Goal: Use online tool/utility

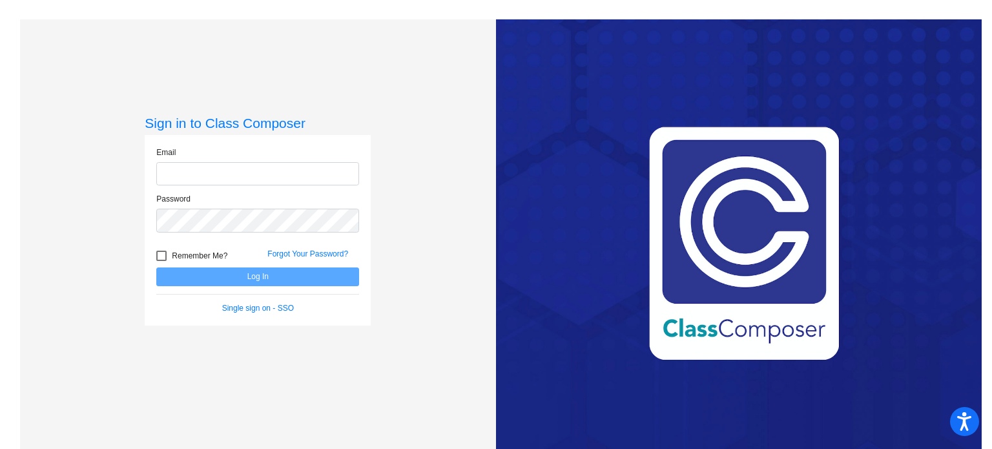
type input "[EMAIL_ADDRESS][DOMAIN_NAME]"
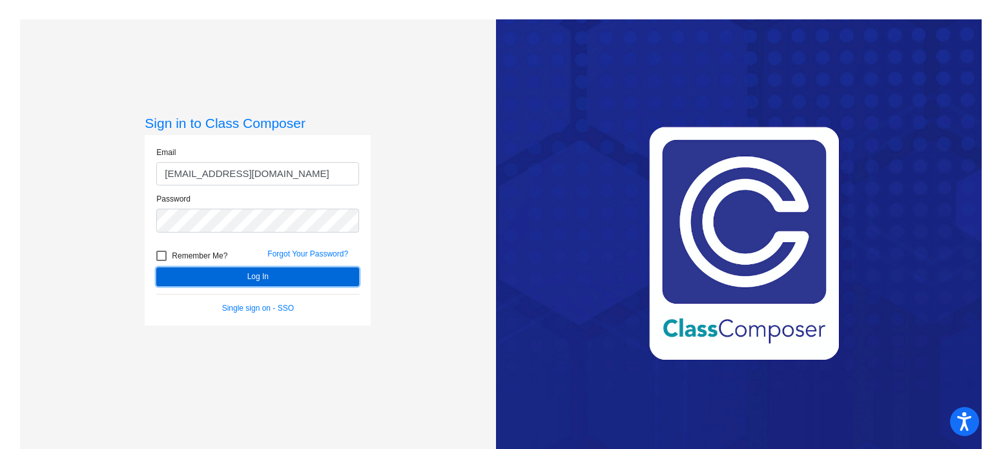
click at [253, 277] on button "Log In" at bounding box center [257, 276] width 203 height 19
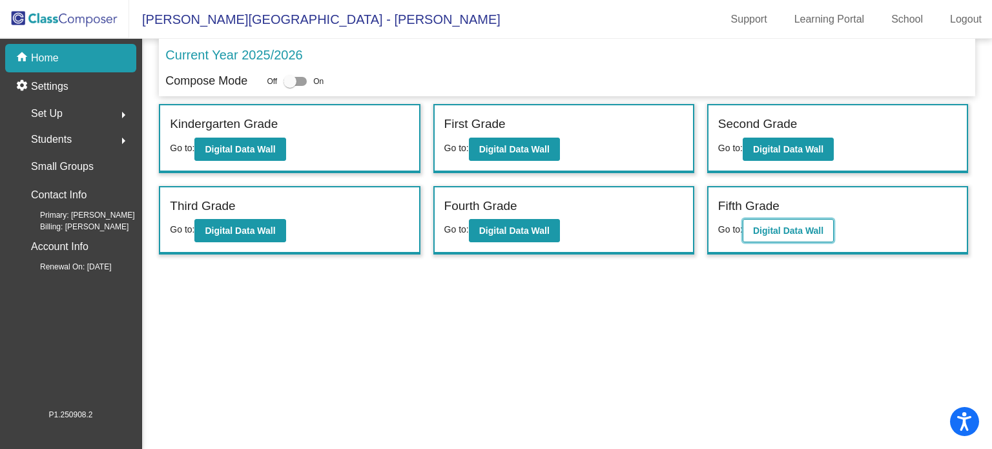
click at [801, 222] on button "Digital Data Wall" at bounding box center [788, 230] width 91 height 23
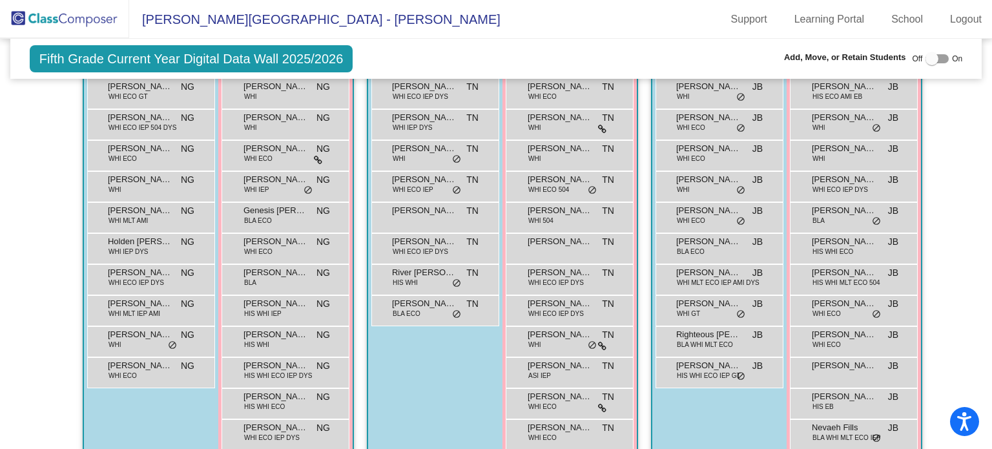
scroll to position [65, 0]
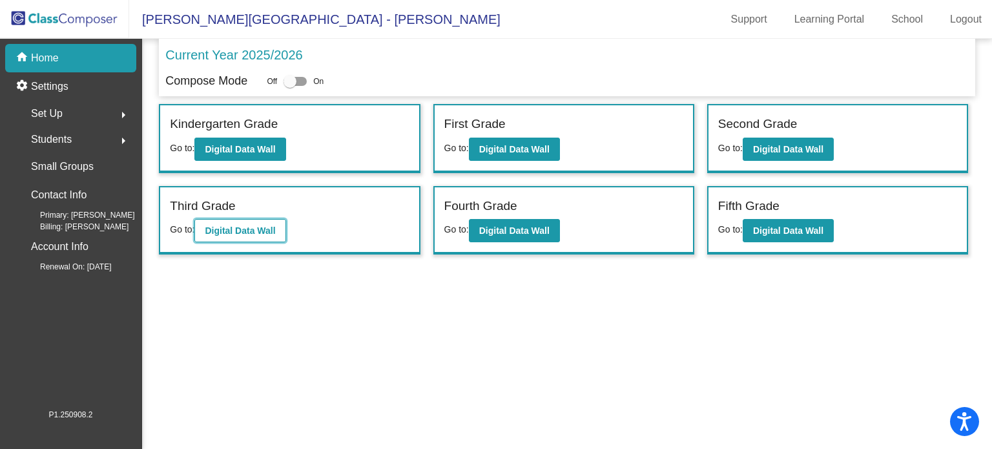
click at [227, 225] on b "Digital Data Wall" at bounding box center [240, 230] width 70 height 10
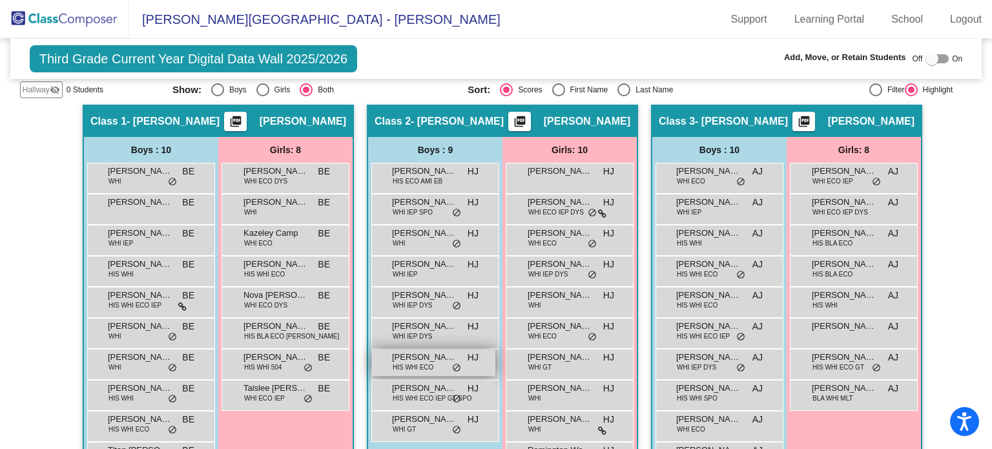
scroll to position [185, 0]
